Goal: Submit feedback/report problem

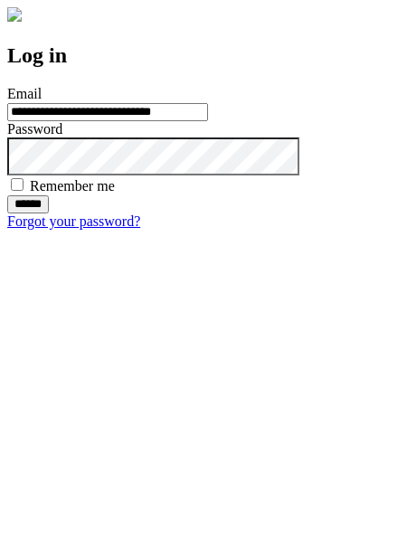
type input "**********"
click at [49, 213] on input "******" at bounding box center [28, 204] width 42 height 18
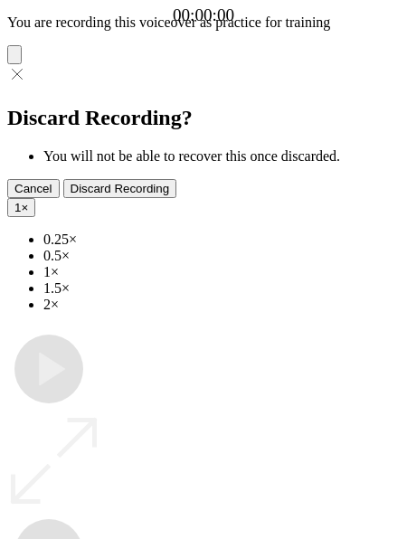
type input "**********"
